Goal: Check status: Check status

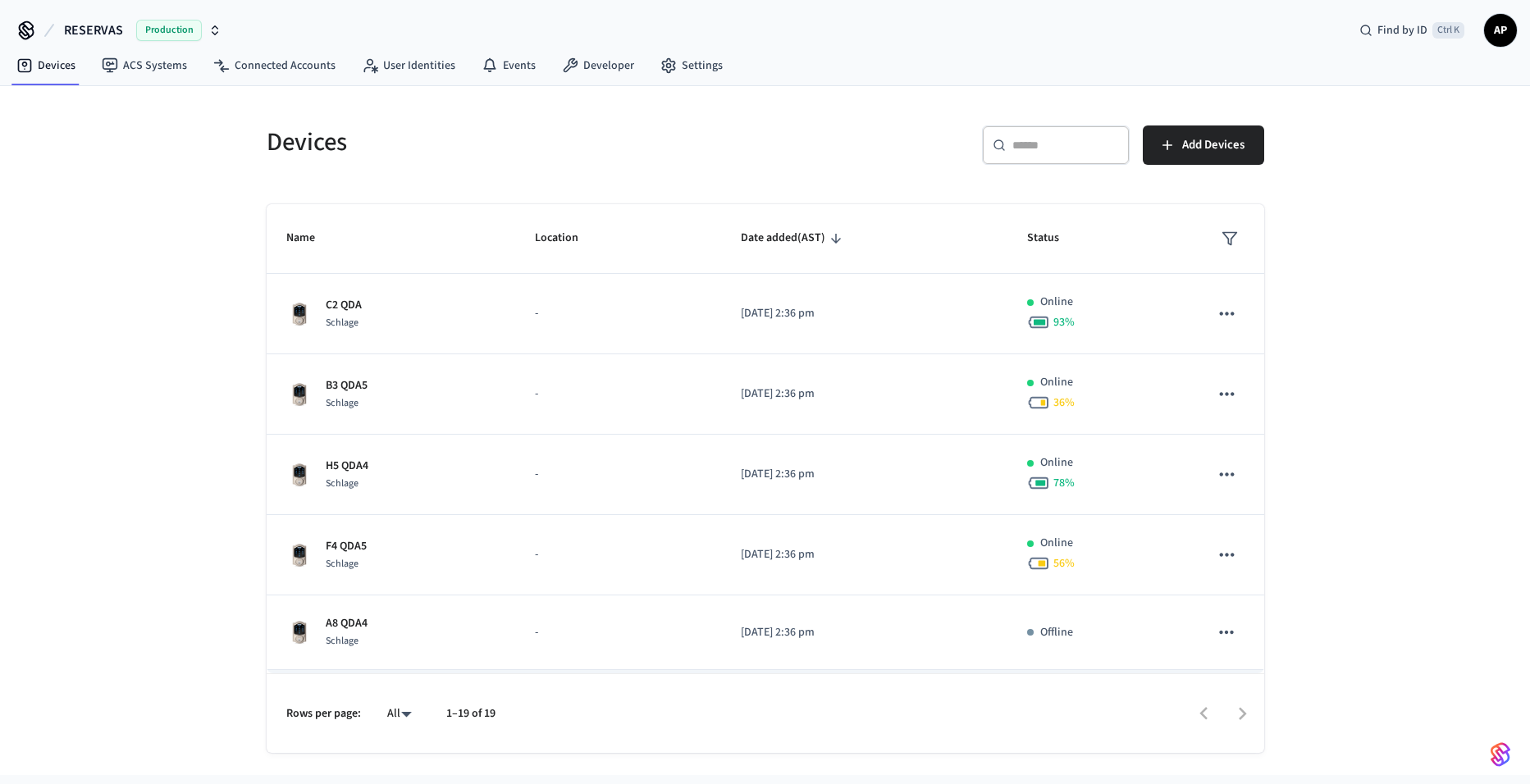
scroll to position [246, 0]
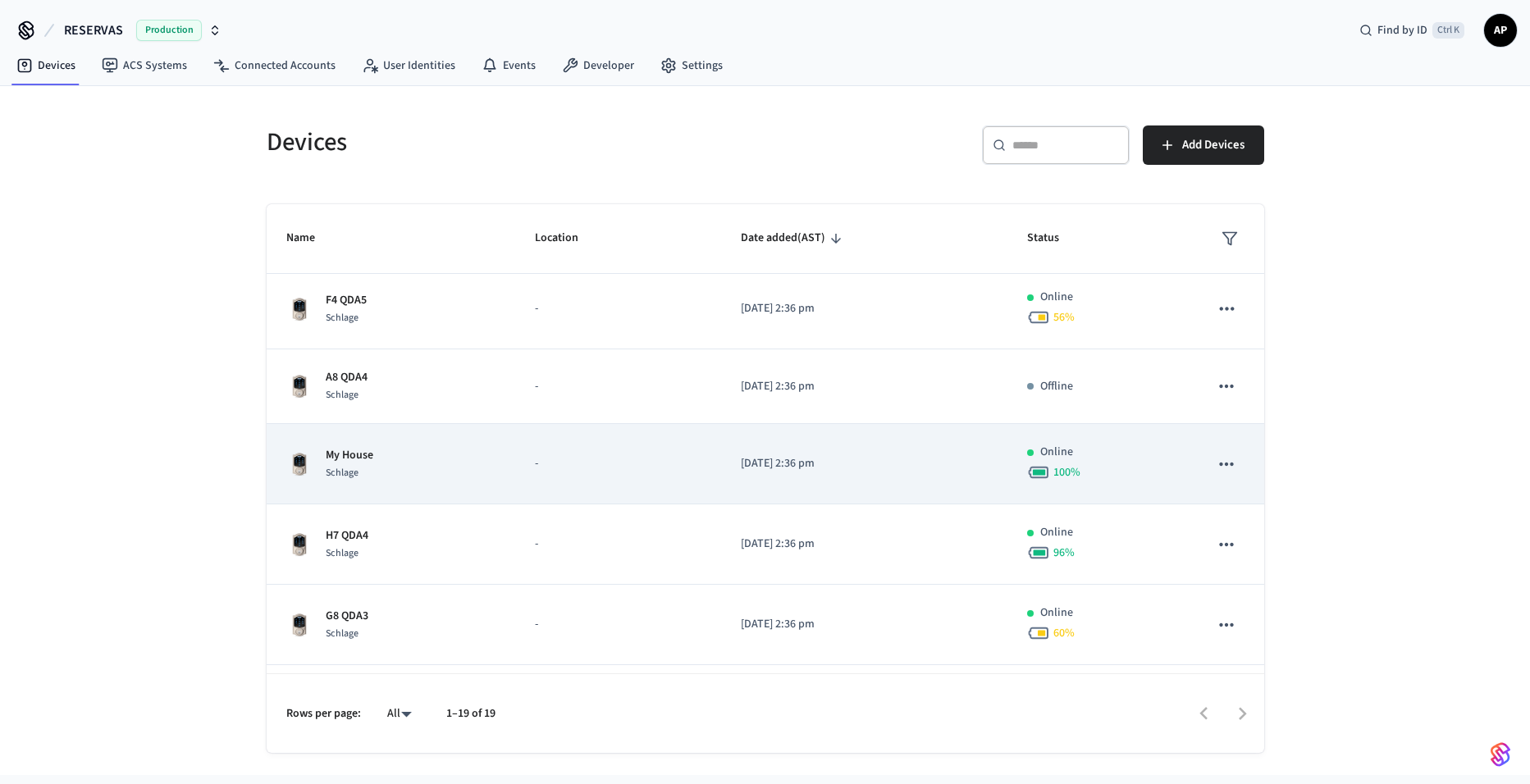
click at [399, 452] on div "My House Schlage" at bounding box center [392, 464] width 210 height 35
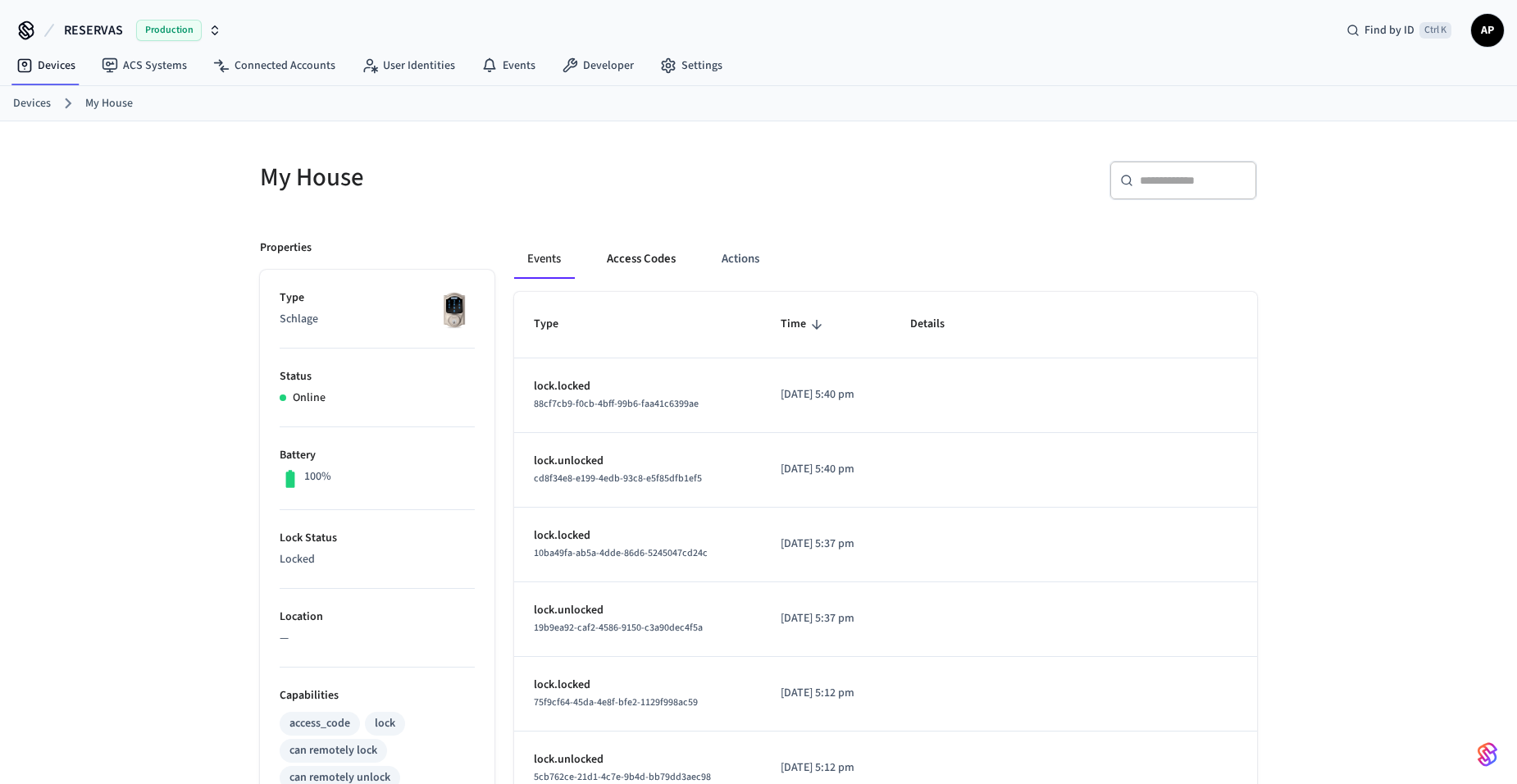
click at [661, 254] on button "Access Codes" at bounding box center [641, 259] width 95 height 40
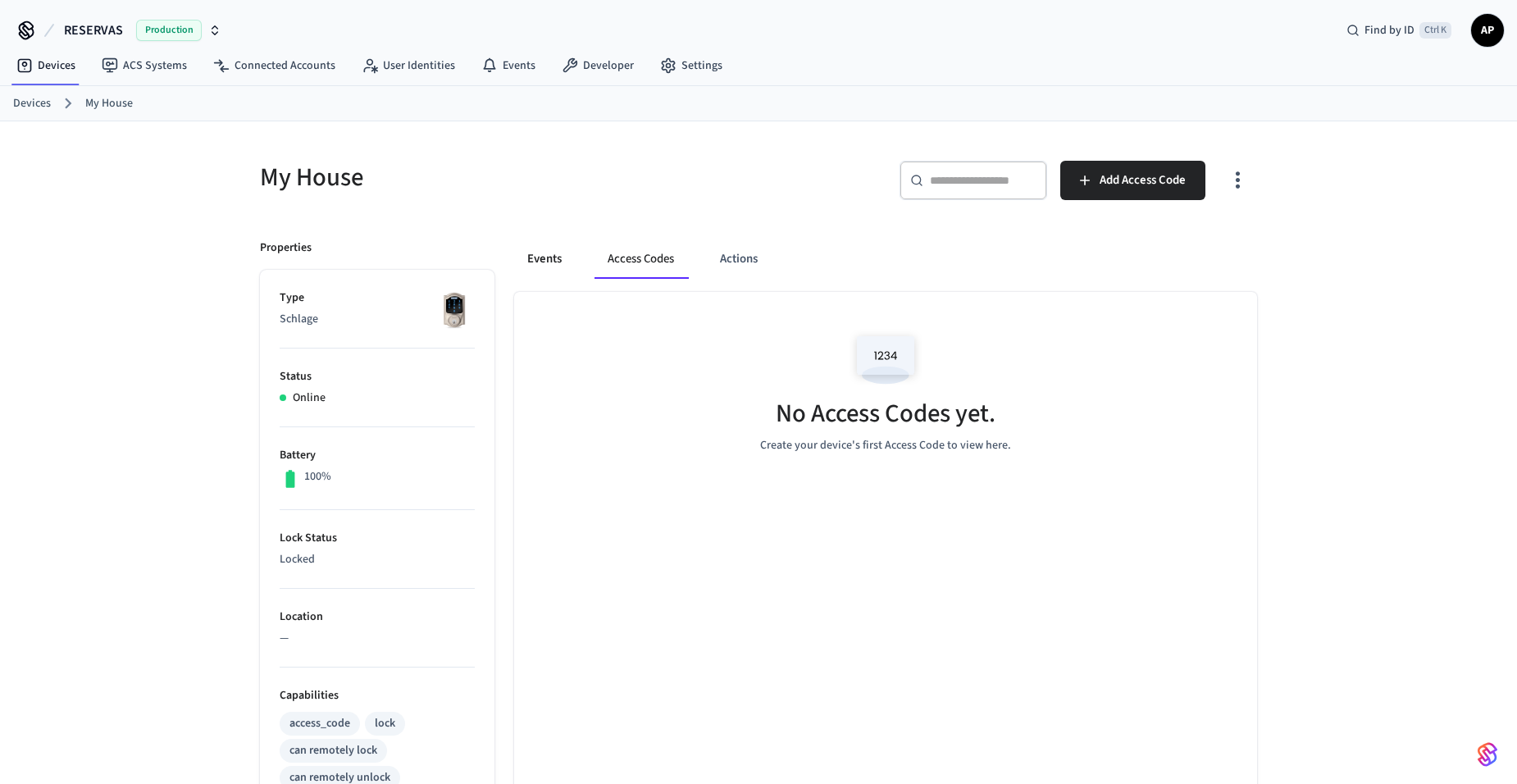
click at [554, 250] on button "Events" at bounding box center [544, 259] width 60 height 40
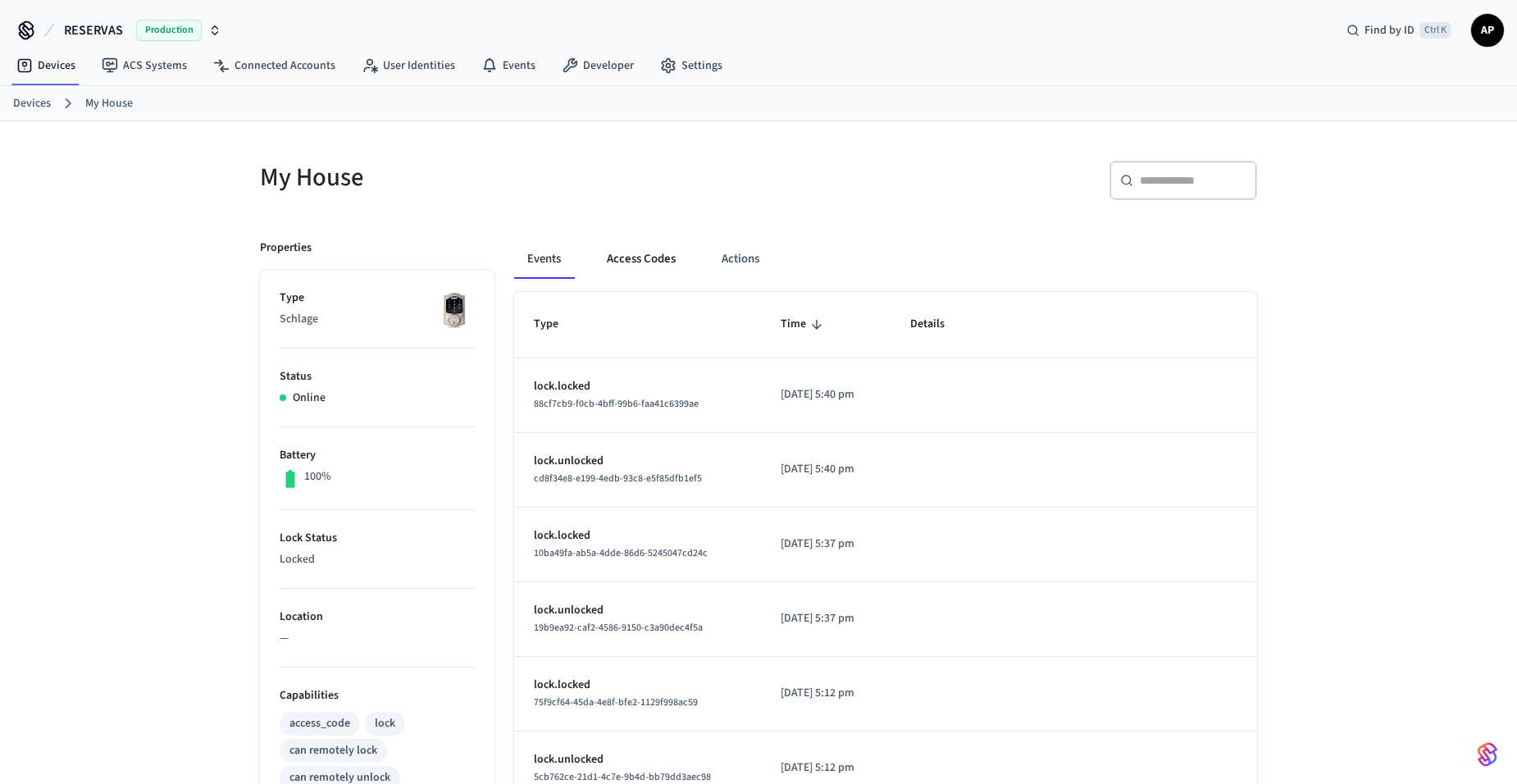
click at [677, 253] on button "Access Codes" at bounding box center [641, 259] width 95 height 40
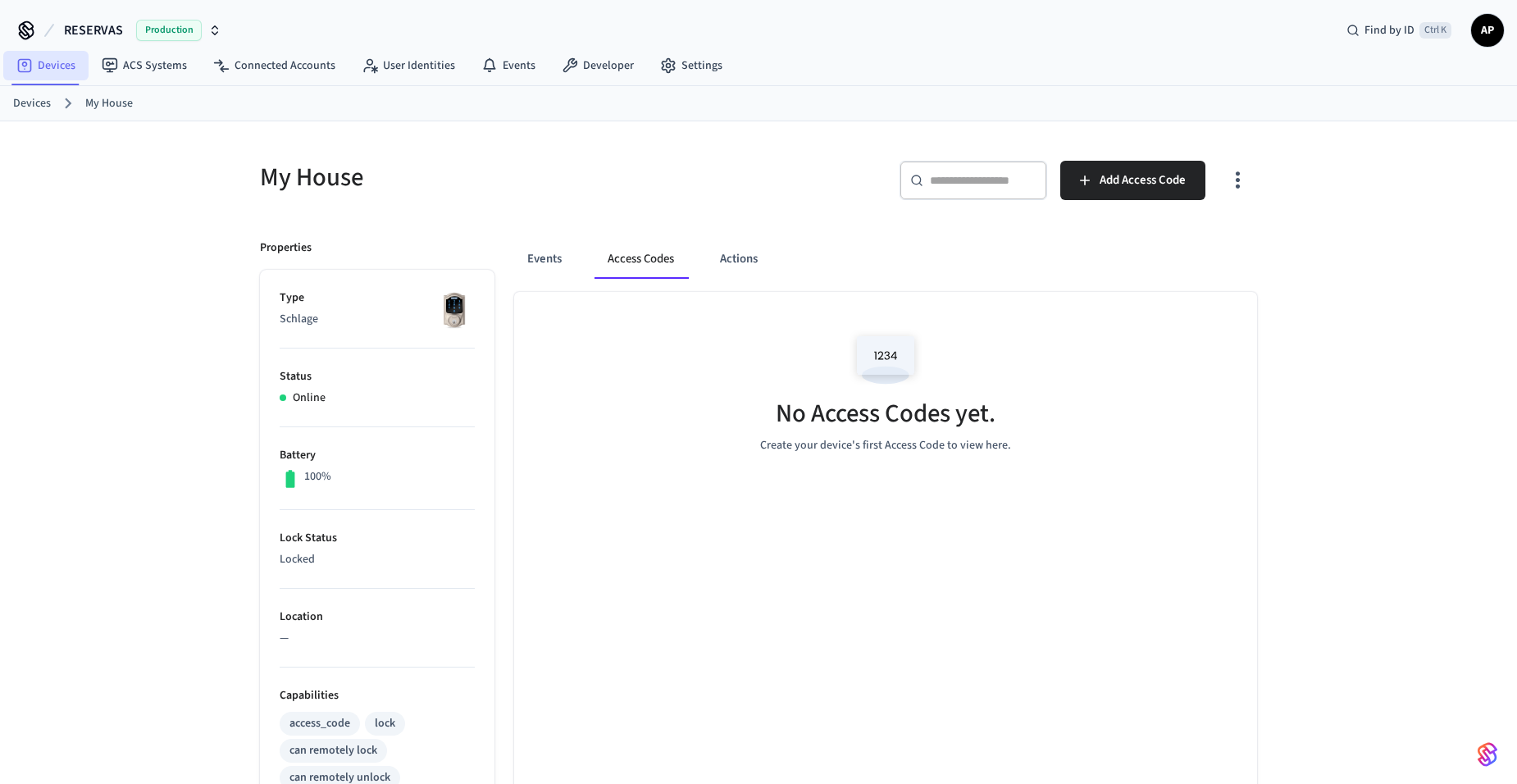
click at [28, 73] on icon at bounding box center [25, 65] width 17 height 17
